Goal: Navigation & Orientation: Find specific page/section

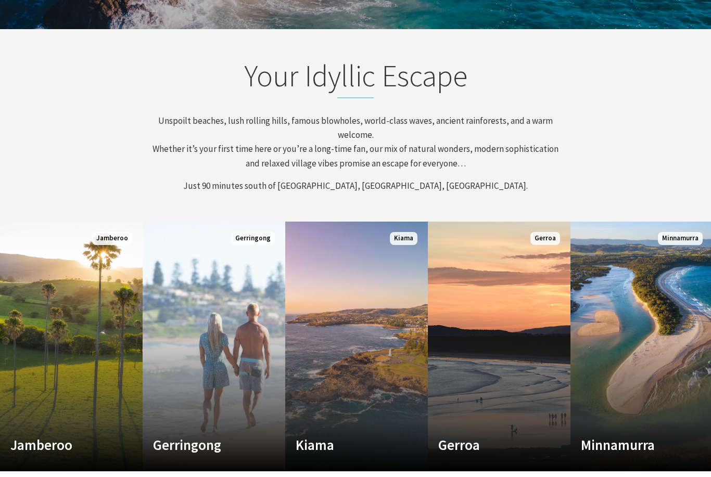
scroll to position [520, 0]
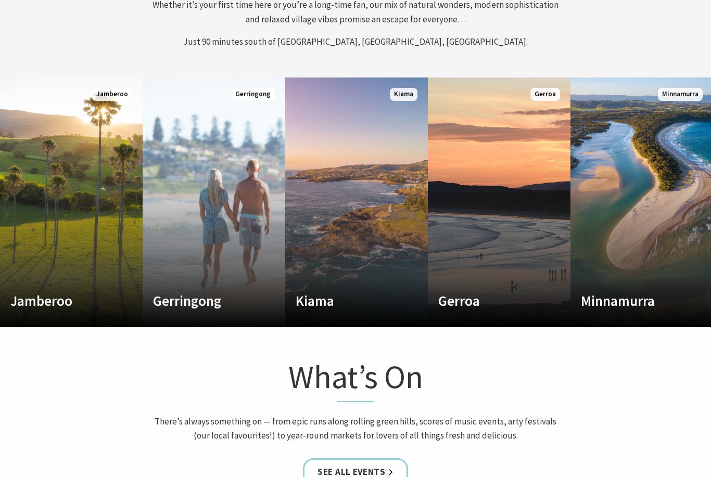
click at [376, 259] on link "Custom Image Used [GEOGRAPHIC_DATA] Where the sea makes a noise Read More [GEOG…" at bounding box center [356, 203] width 143 height 250
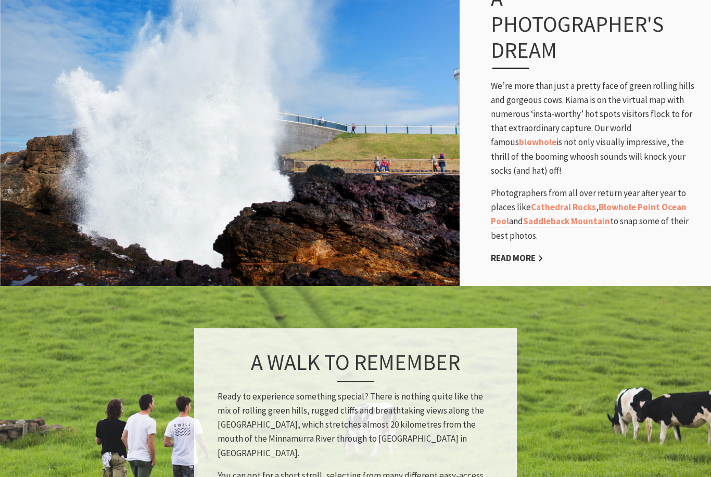
scroll to position [731, 0]
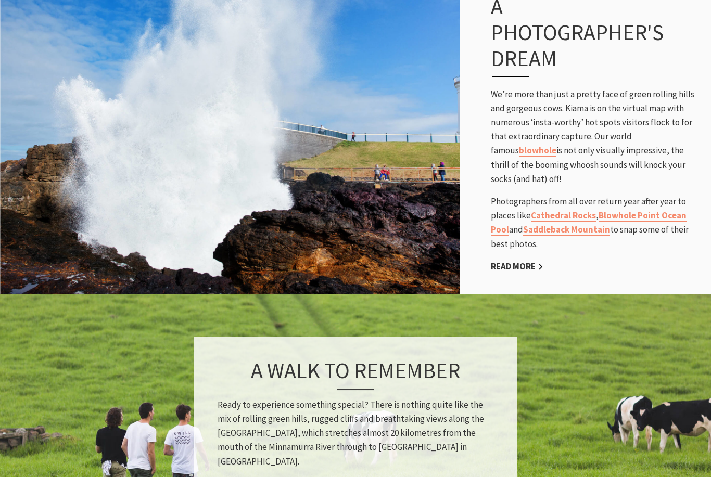
click at [585, 126] on p "We’re more than just a pretty face of green rolling hills and gorgeous cows. Ki…" at bounding box center [596, 136] width 210 height 99
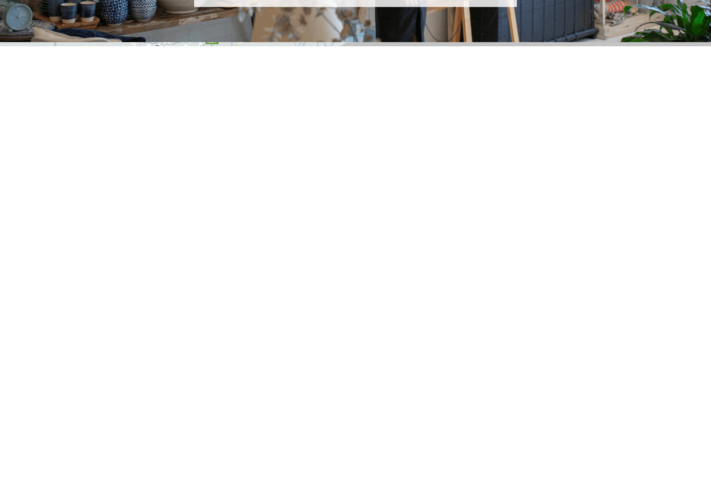
scroll to position [1881, 0]
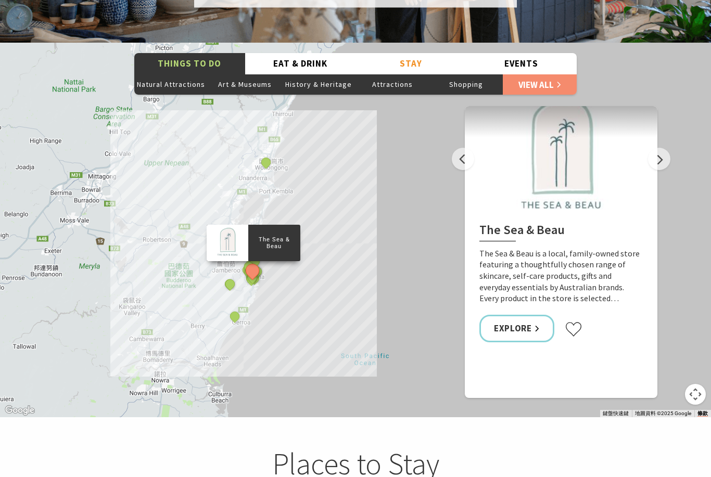
click at [331, 74] on button "History & Heritage" at bounding box center [319, 84] width 74 height 21
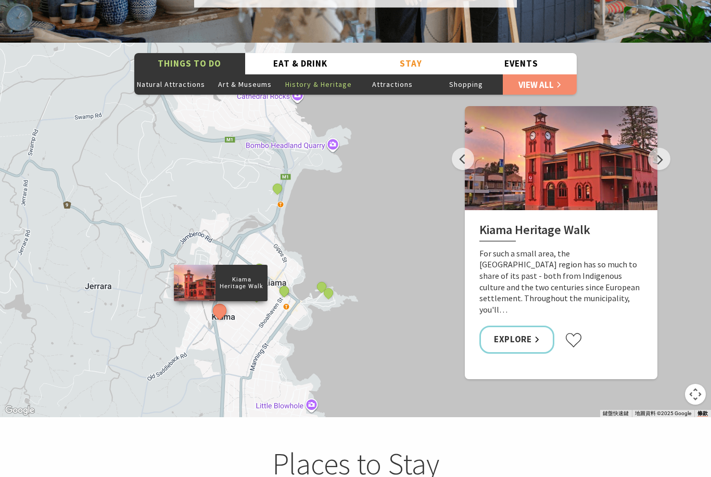
click at [265, 74] on button "Art & Museums" at bounding box center [245, 84] width 74 height 21
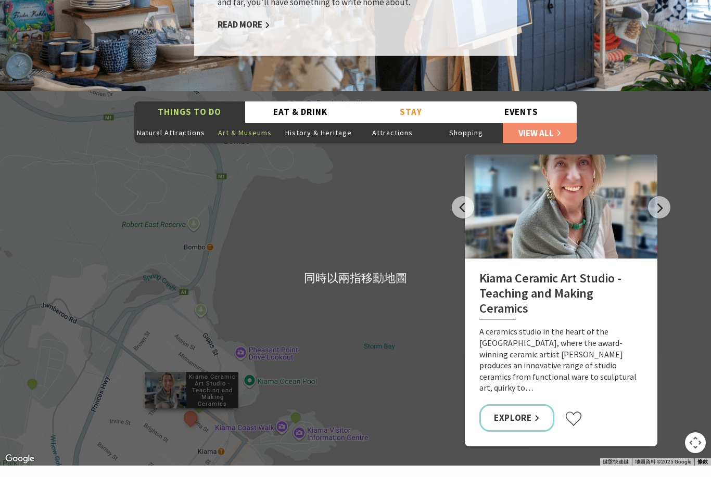
scroll to position [1793, 0]
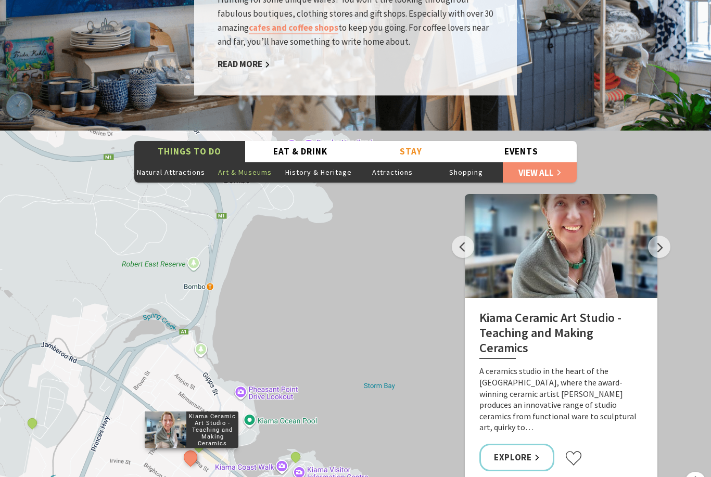
click at [186, 162] on button "Natural Attractions" at bounding box center [171, 172] width 74 height 21
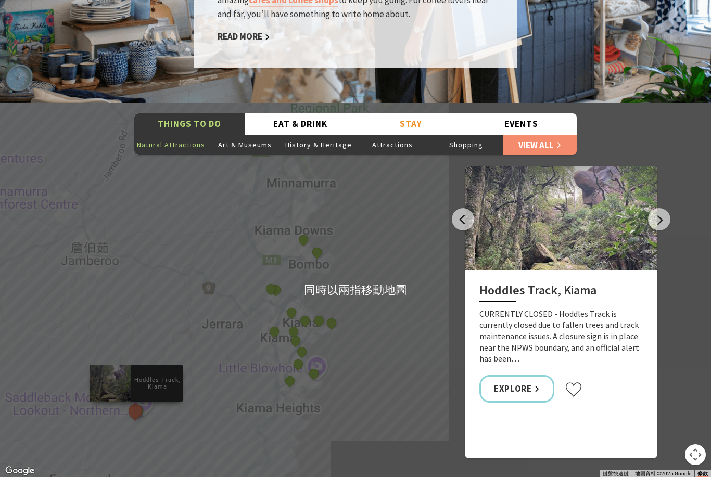
scroll to position [1821, 0]
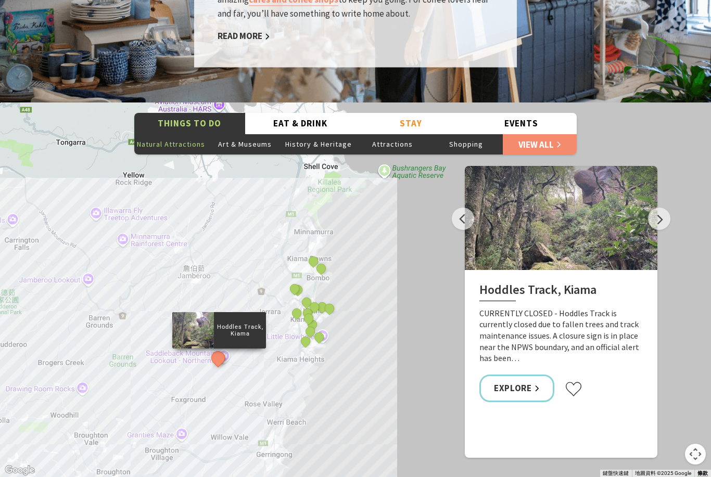
click at [198, 134] on button "Natural Attractions" at bounding box center [171, 144] width 74 height 21
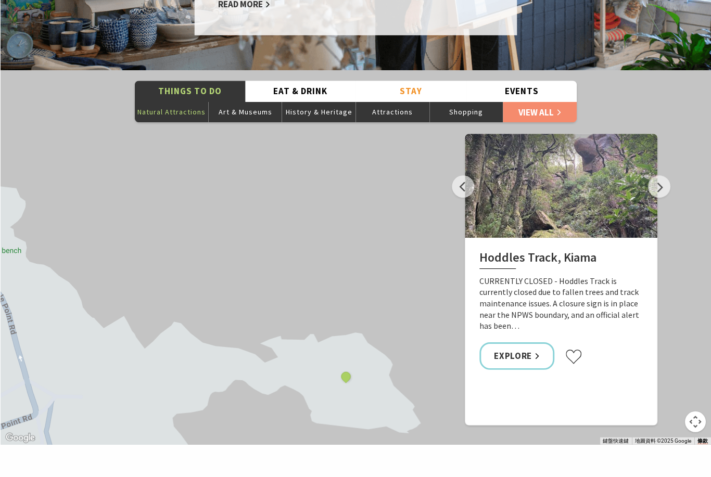
scroll to position [1886, 0]
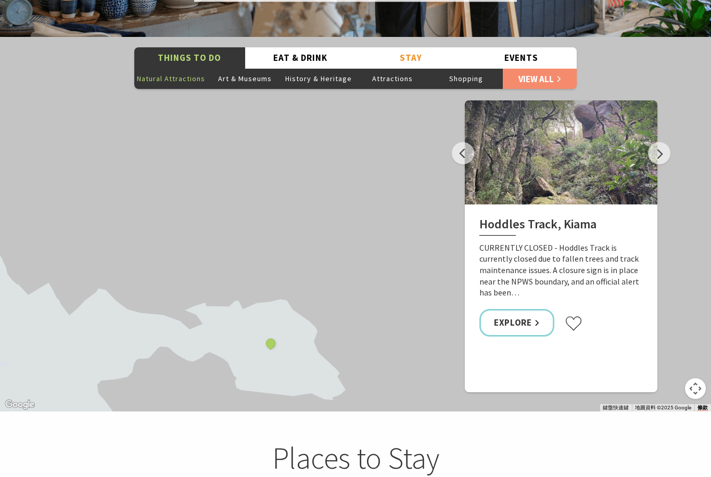
click at [275, 337] on button "See detail about Kiama Blowhole" at bounding box center [271, 344] width 14 height 14
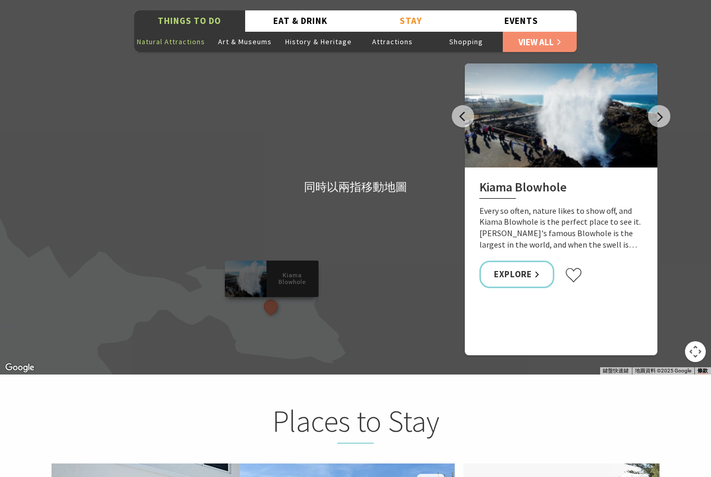
scroll to position [1923, 0]
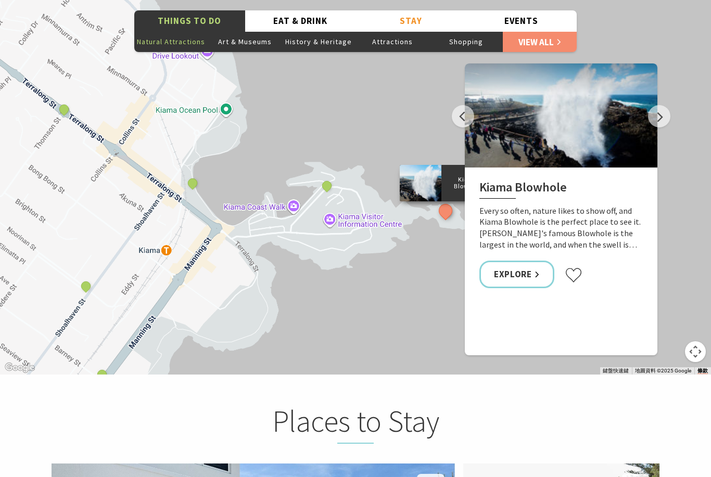
click at [366, 149] on div "Hoddles Track, Kiama Cathedral Rocks, Kiama Downs Continental Ocean Pool Kiama …" at bounding box center [355, 187] width 711 height 375
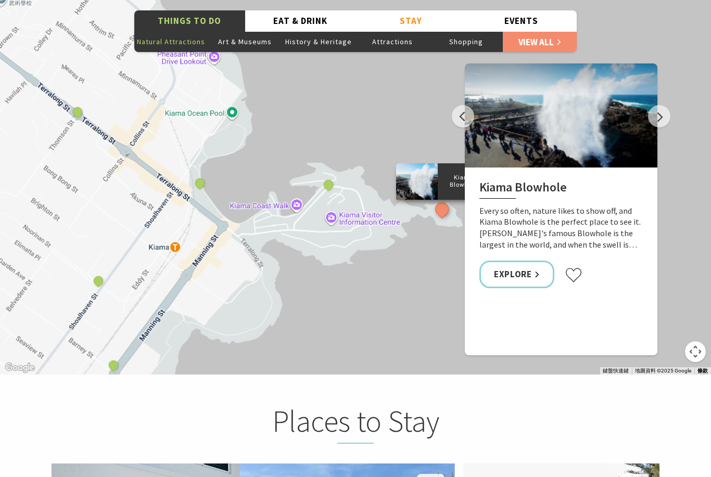
click at [328, 178] on button "See detail about Kiama Blowhole Point Ocean Pool" at bounding box center [329, 185] width 14 height 14
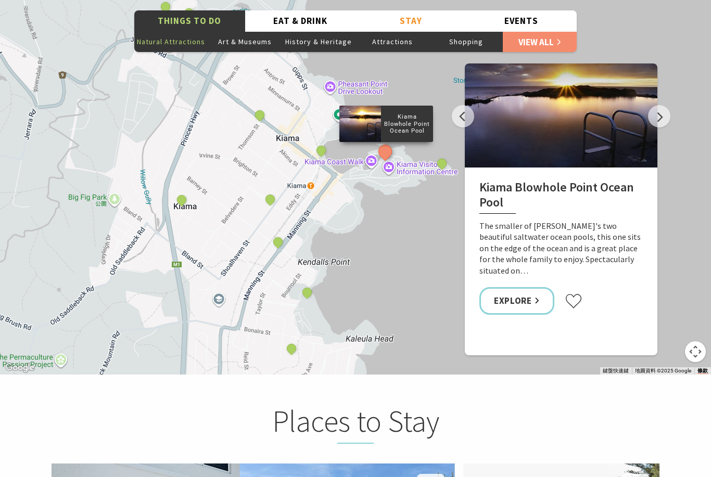
click at [321, 144] on button "See detail about Black Beach, Kiama" at bounding box center [321, 151] width 14 height 14
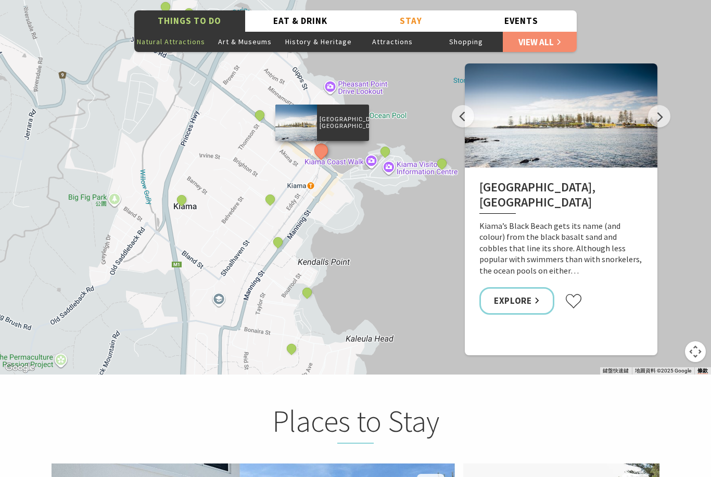
click at [266, 193] on div "Continental Ocean Pool" at bounding box center [271, 201] width 16 height 16
click at [271, 193] on button "See detail about Continental Ocean Pool" at bounding box center [270, 200] width 14 height 14
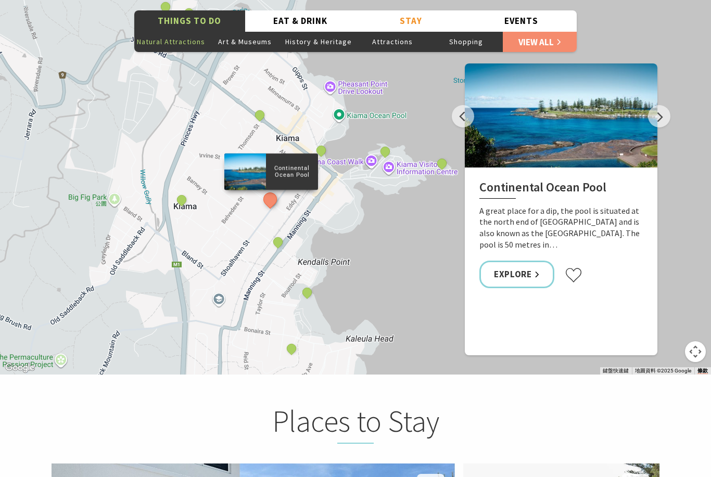
click at [279, 235] on button "See detail about Surf Beach, Kiama" at bounding box center [278, 242] width 14 height 14
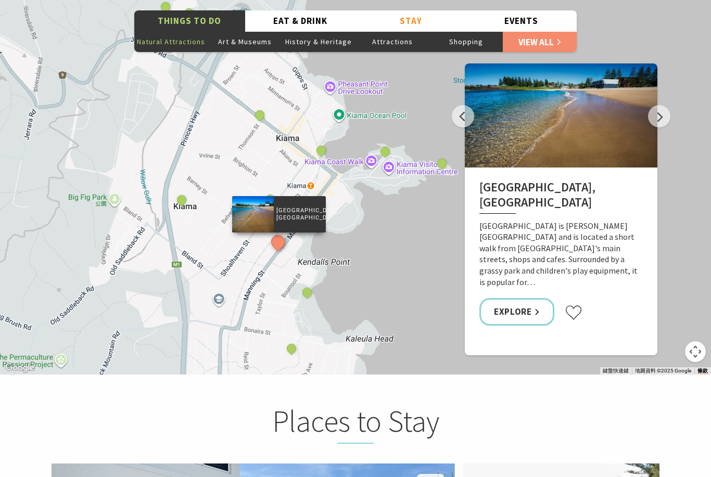
click at [405, 31] on button "Attractions" at bounding box center [392, 41] width 74 height 21
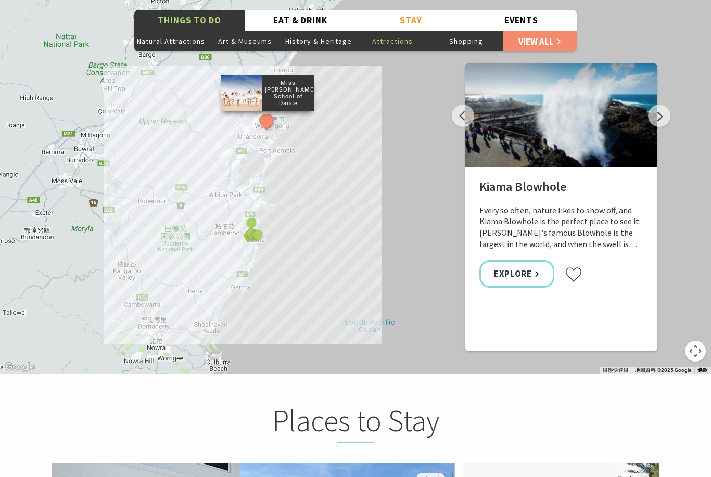
scroll to position [1921, 0]
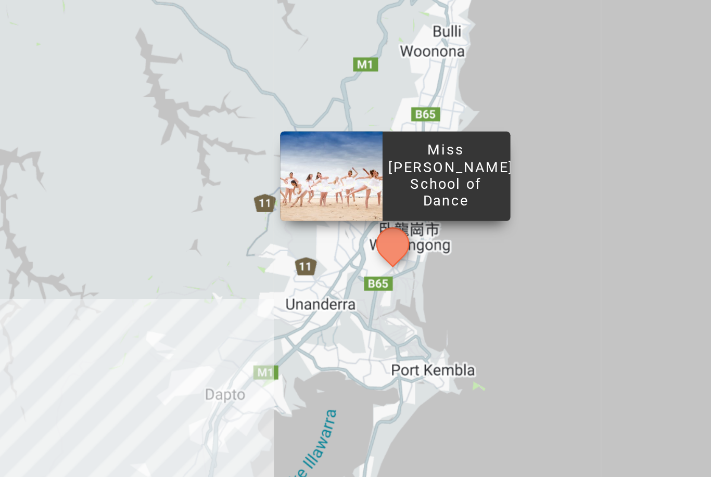
click at [309, 148] on button "See detail about Miss Zoe's School of Dance" at bounding box center [318, 157] width 19 height 19
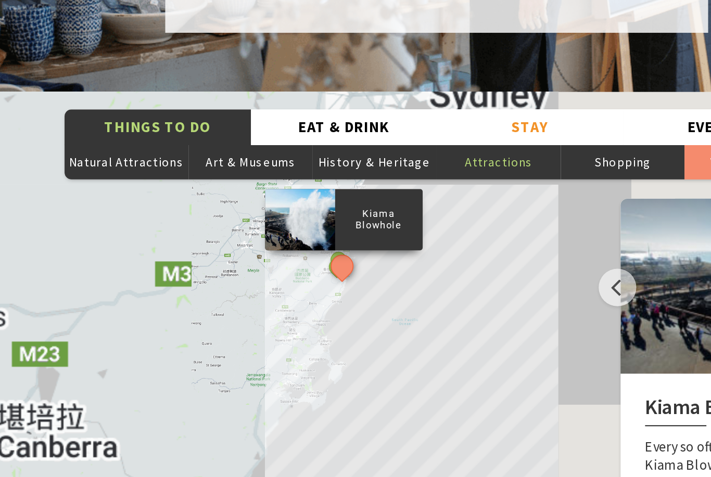
scroll to position [1866, 0]
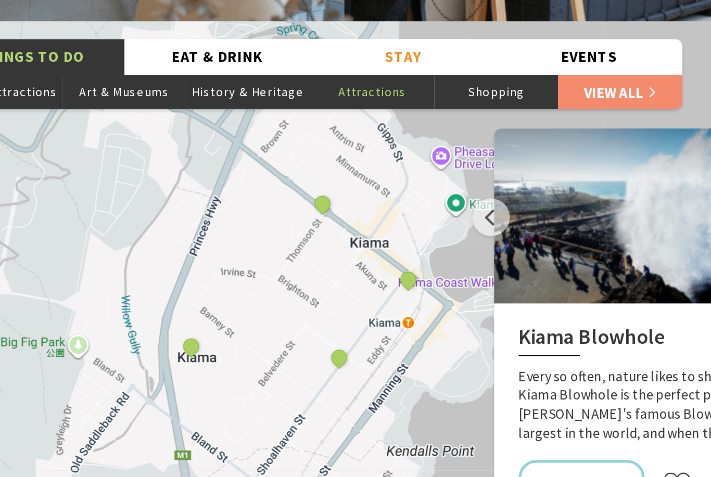
click at [366, 251] on button "See detail about Kiama Bowling & Recreation Club" at bounding box center [373, 258] width 14 height 14
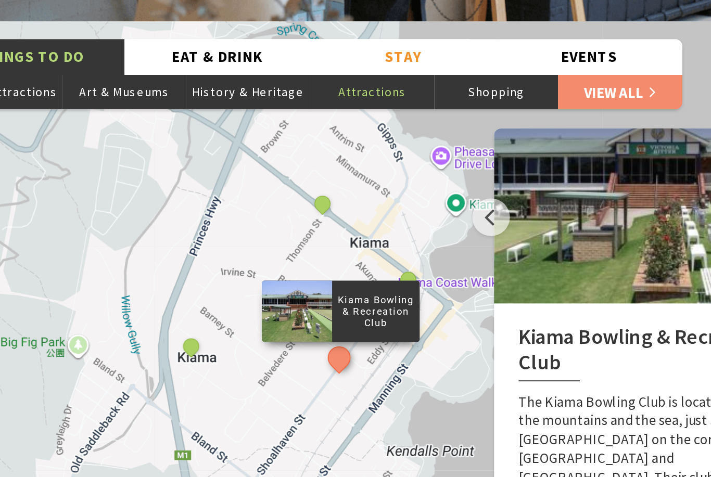
click at [278, 245] on button "See detail about Kiama Coast Walk" at bounding box center [285, 252] width 14 height 14
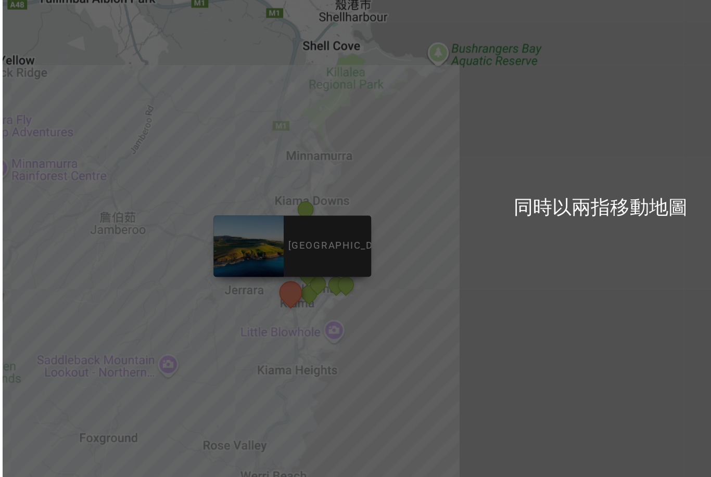
scroll to position [1814, 0]
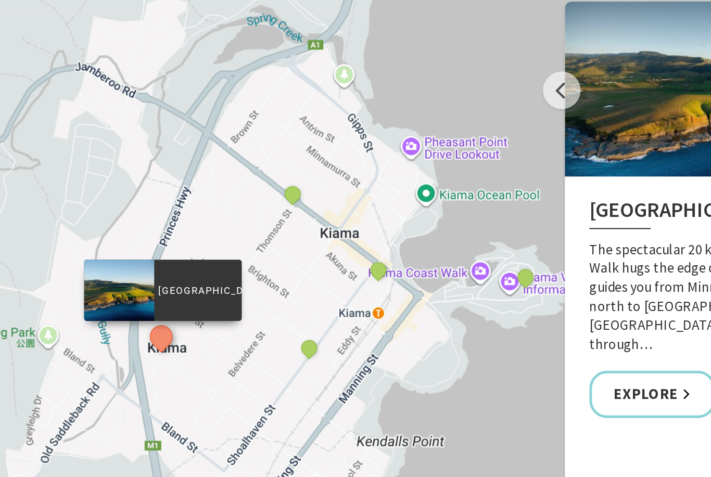
click at [347, 326] on button "See detail about Kiama Library" at bounding box center [354, 333] width 14 height 14
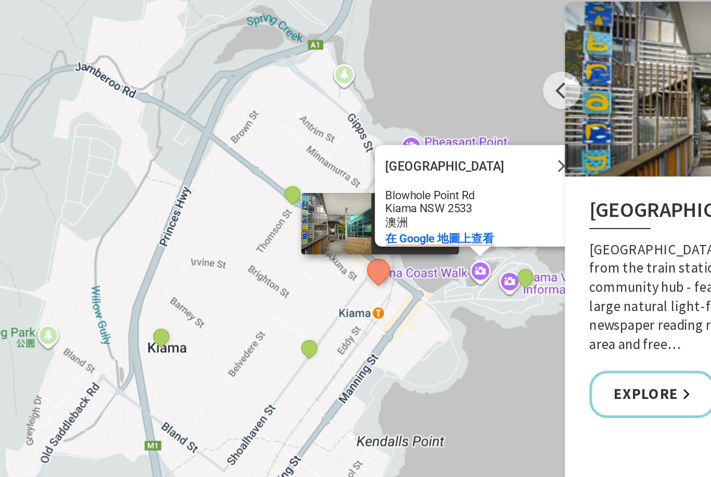
click at [306, 372] on button "See detail about Kiama Bowling & Recreation Club" at bounding box center [313, 379] width 14 height 14
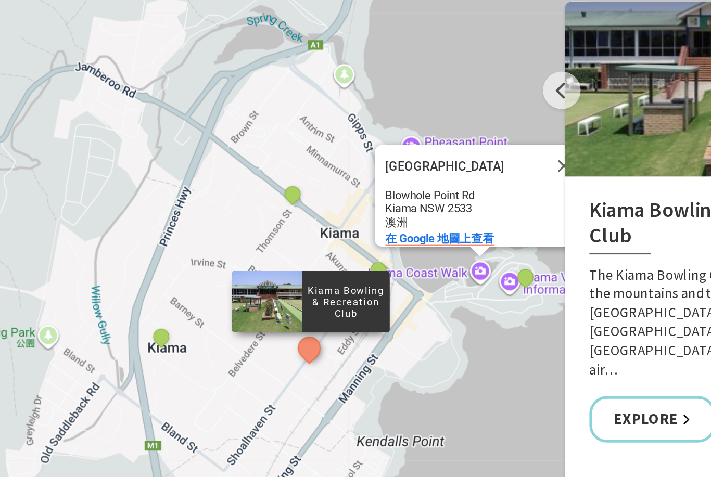
click at [296, 280] on button "See detail about Kiama Harbour" at bounding box center [303, 287] width 14 height 14
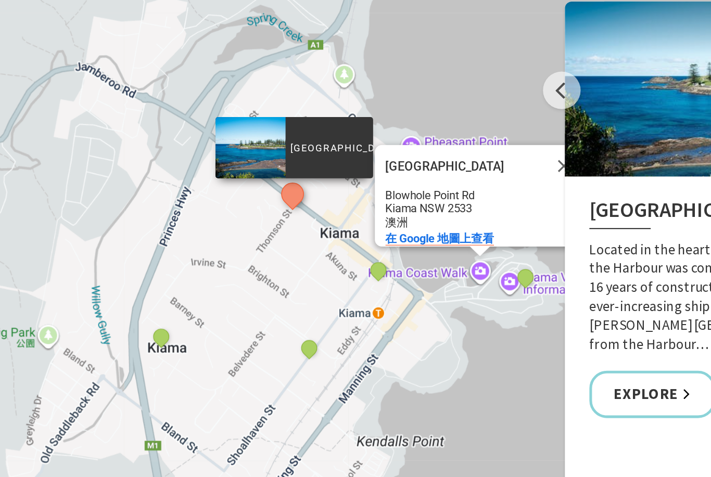
click at [435, 330] on button "See detail about Kiama Lighthouse" at bounding box center [442, 337] width 14 height 14
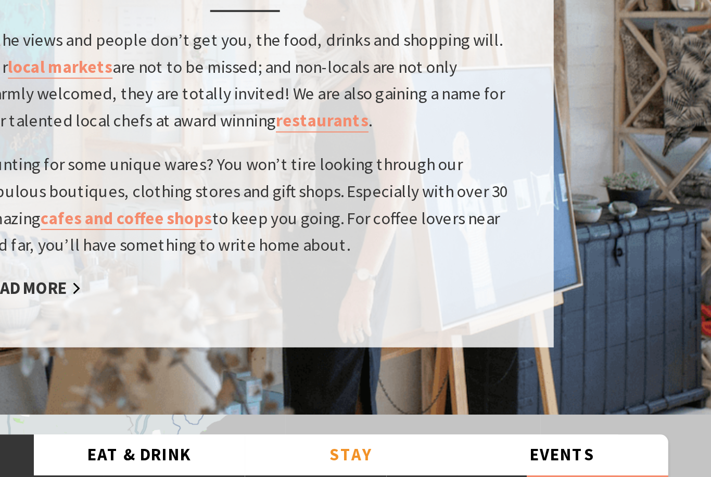
scroll to position [1704, 0]
